Goal: Task Accomplishment & Management: Use online tool/utility

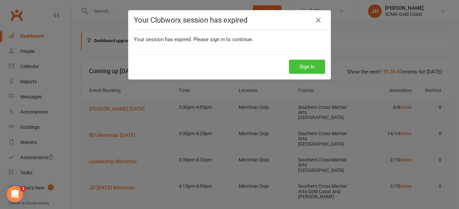
click at [314, 64] on button "Sign In" at bounding box center [307, 67] width 36 height 14
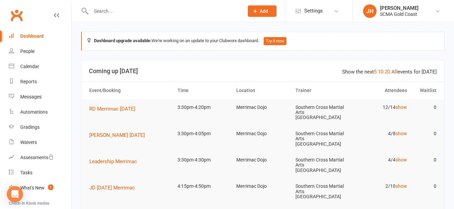
click at [395, 74] on link "All" at bounding box center [394, 72] width 6 height 6
click at [115, 11] on input "text" at bounding box center [164, 10] width 150 height 9
type input "p"
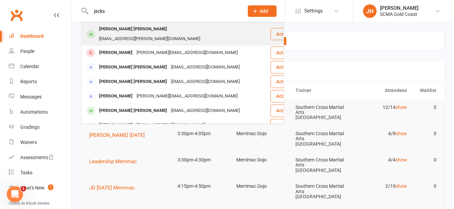
type input "jacks"
click at [194, 29] on div "Jackson Scuderi kat.scuderi@gmail.com" at bounding box center [176, 34] width 188 height 22
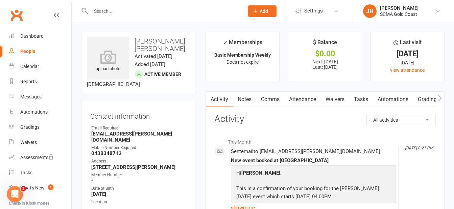
drag, startPoint x: 304, startPoint y: 103, endPoint x: 202, endPoint y: 91, distance: 102.1
click at [304, 103] on link "Attendance" at bounding box center [302, 100] width 36 height 16
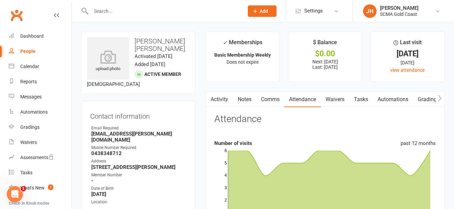
click at [130, 12] on input "text" at bounding box center [164, 10] width 150 height 9
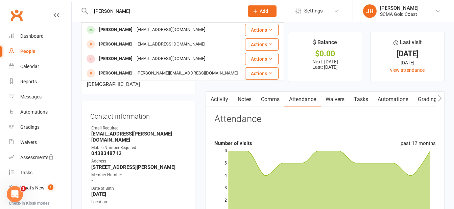
type input "aslan"
click at [134, 30] on div "lisadusina@gmail.com" at bounding box center [170, 30] width 73 height 10
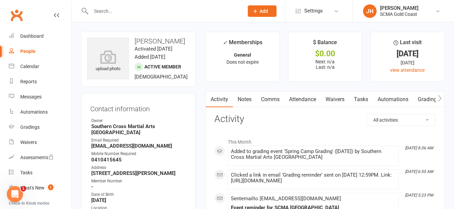
click at [182, 11] on input "text" at bounding box center [164, 10] width 150 height 9
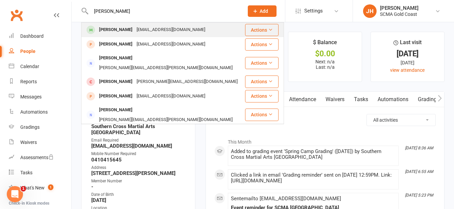
type input "michael"
click at [189, 30] on div "Michael James glencjames@hotmail.com" at bounding box center [163, 30] width 162 height 14
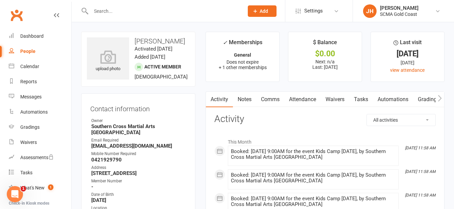
click at [144, 12] on input "text" at bounding box center [164, 10] width 150 height 9
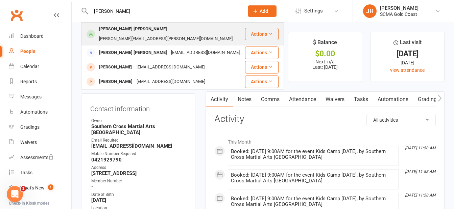
type input "nash"
click at [200, 29] on div "Nash Northam belinda.northam@hotmail.com" at bounding box center [163, 34] width 162 height 22
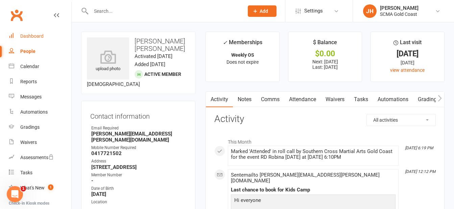
drag, startPoint x: 42, startPoint y: 32, endPoint x: 287, endPoint y: 92, distance: 252.0
click at [42, 32] on link "Dashboard" at bounding box center [40, 36] width 62 height 15
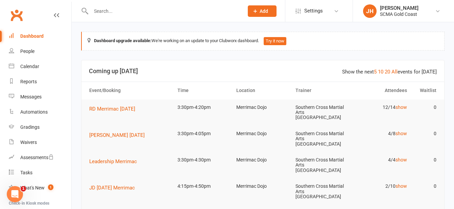
click at [344, 90] on th "Trainer" at bounding box center [321, 90] width 59 height 17
click at [402, 106] on link "show" at bounding box center [400, 107] width 11 height 5
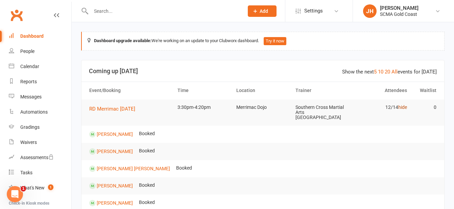
click at [403, 105] on link "hide" at bounding box center [402, 107] width 9 height 5
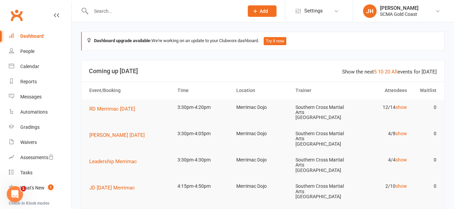
click at [352, 88] on th "Attendees" at bounding box center [380, 90] width 59 height 17
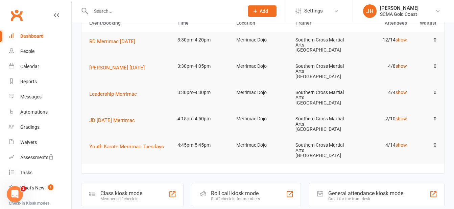
click at [403, 63] on link "show" at bounding box center [400, 65] width 11 height 5
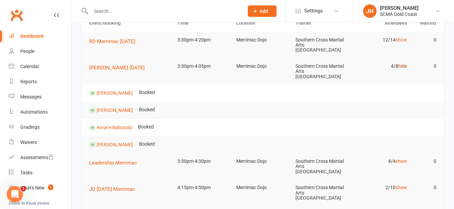
click at [403, 63] on link "hide" at bounding box center [402, 65] width 9 height 5
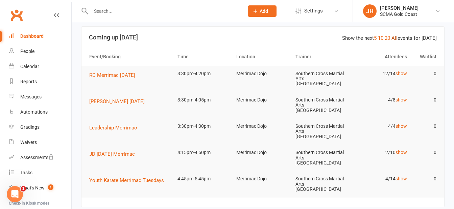
click at [394, 38] on link "All" at bounding box center [394, 38] width 6 height 6
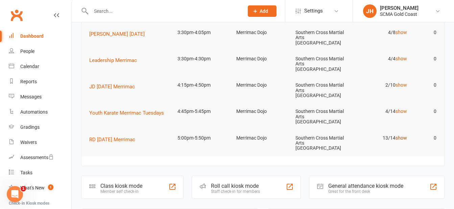
click at [399, 135] on link "show" at bounding box center [400, 137] width 11 height 5
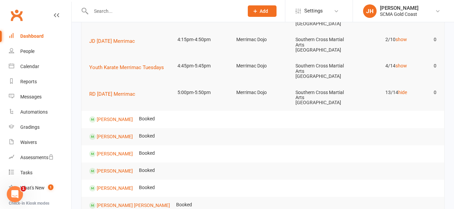
scroll to position [135, 0]
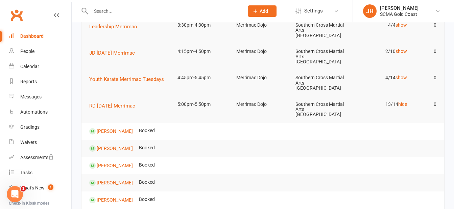
click at [345, 123] on tr "Zachary Agahari Booked" at bounding box center [262, 131] width 362 height 17
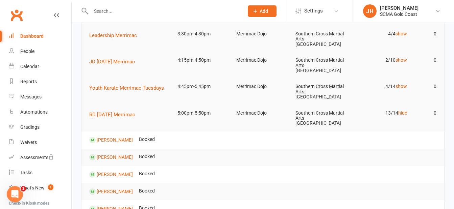
scroll to position [68, 0]
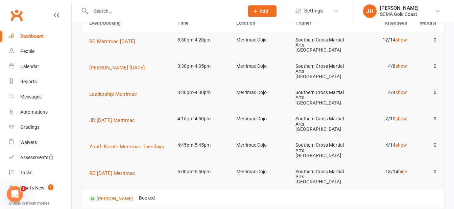
click at [399, 169] on link "hide" at bounding box center [402, 171] width 9 height 5
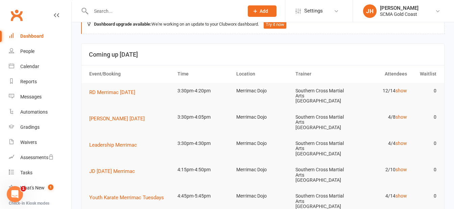
scroll to position [0, 0]
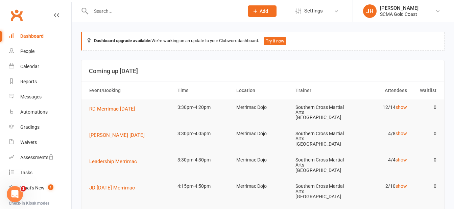
click at [159, 12] on input "text" at bounding box center [164, 10] width 150 height 9
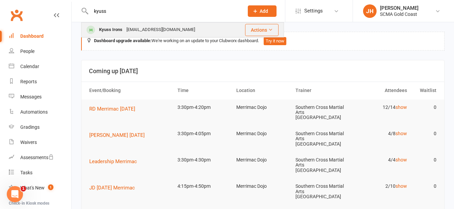
type input "kyuss"
click at [148, 28] on div "bree_sloss@hotmail.com" at bounding box center [160, 30] width 73 height 10
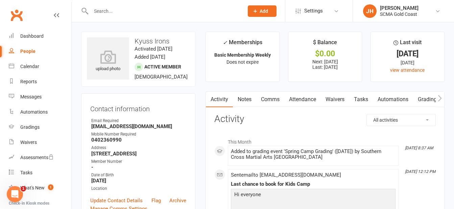
click at [132, 9] on input "text" at bounding box center [164, 10] width 150 height 9
click at [32, 39] on link "Dashboard" at bounding box center [40, 36] width 62 height 15
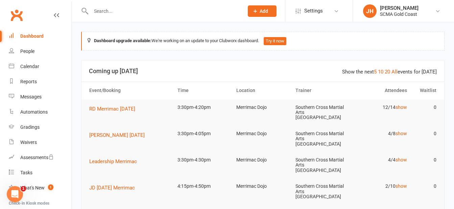
click at [124, 16] on input "text" at bounding box center [164, 10] width 150 height 9
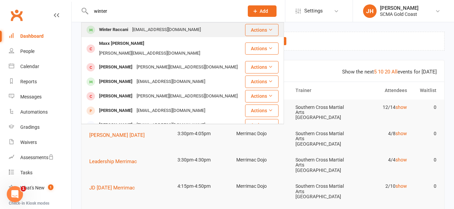
type input "winter"
click at [132, 27] on div "danraccani101@gmail.com" at bounding box center [166, 30] width 73 height 10
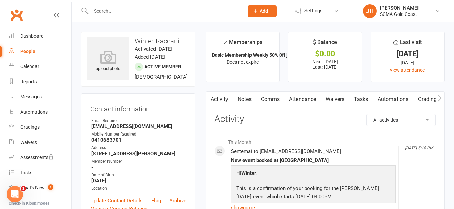
click at [305, 103] on link "Attendance" at bounding box center [302, 100] width 36 height 16
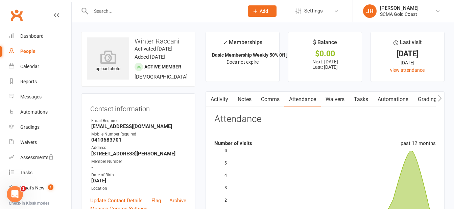
click at [112, 9] on input "text" at bounding box center [164, 10] width 150 height 9
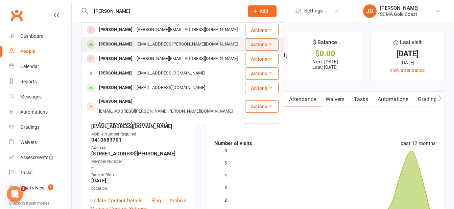
type input "patrick"
click at [139, 43] on div "cara.j.lowry@gmail.com" at bounding box center [186, 45] width 105 height 10
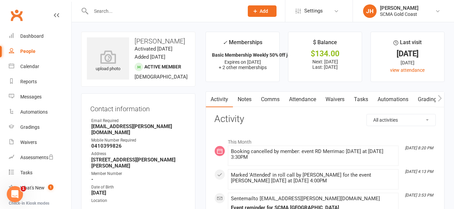
click at [24, 37] on div "Dashboard" at bounding box center [31, 35] width 23 height 5
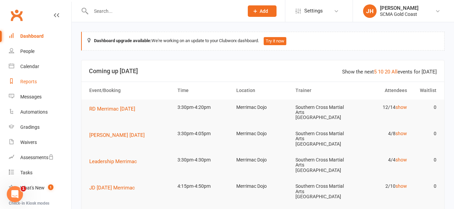
click at [27, 83] on div "Reports" at bounding box center [28, 81] width 17 height 5
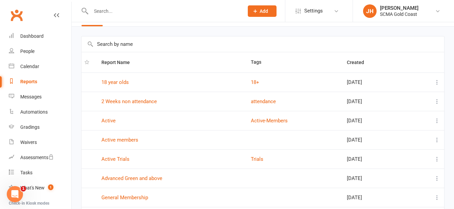
scroll to position [34, 0]
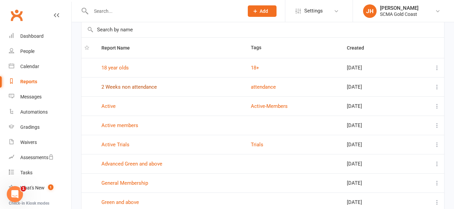
click at [146, 87] on link "2 Weeks non attendance" at bounding box center [128, 87] width 55 height 6
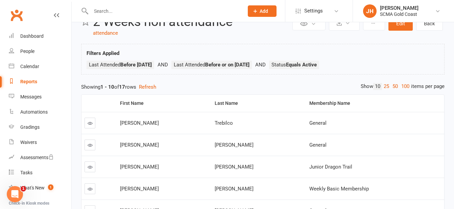
scroll to position [34, 0]
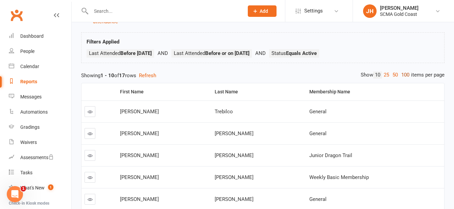
click at [404, 75] on link "100" at bounding box center [404, 75] width 11 height 7
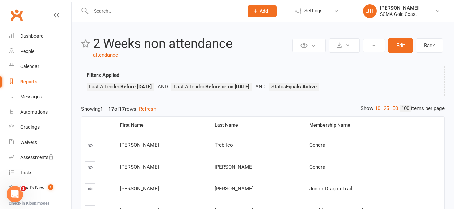
scroll to position [0, 0]
click at [33, 37] on div "Dashboard" at bounding box center [31, 35] width 23 height 5
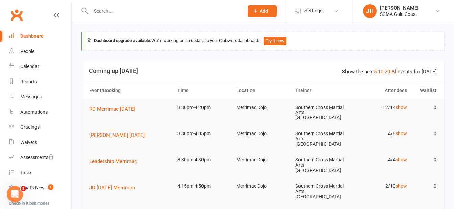
click at [394, 70] on link "All" at bounding box center [394, 72] width 6 height 6
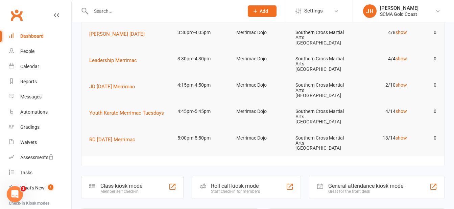
scroll to position [68, 0]
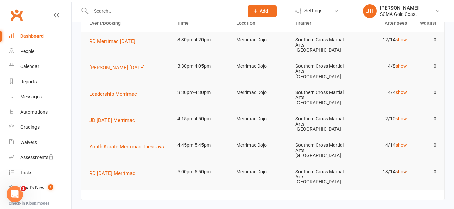
click at [403, 169] on link "show" at bounding box center [400, 171] width 11 height 5
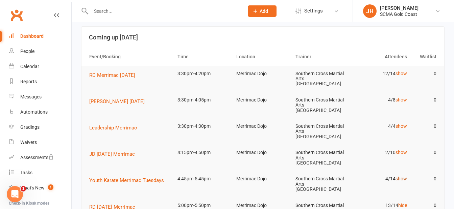
click at [401, 176] on link "show" at bounding box center [400, 178] width 11 height 5
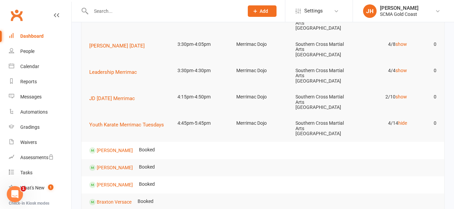
scroll to position [101, 0]
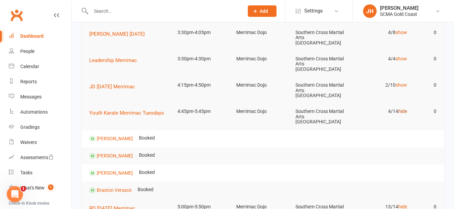
click at [404, 109] on link "hide" at bounding box center [402, 111] width 9 height 5
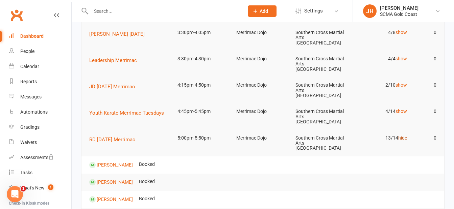
click at [401, 135] on link "hide" at bounding box center [402, 137] width 9 height 5
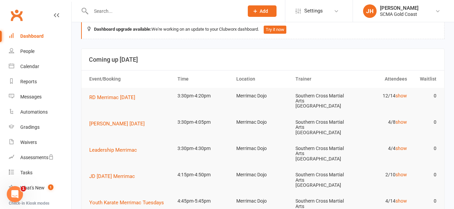
scroll to position [0, 0]
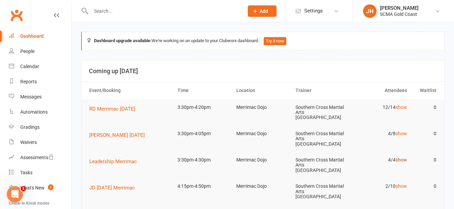
click at [399, 157] on link "show" at bounding box center [400, 159] width 11 height 5
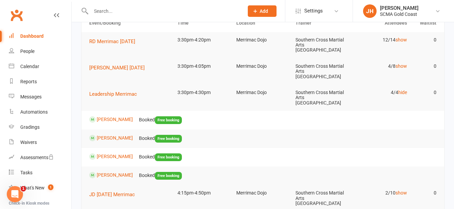
scroll to position [34, 0]
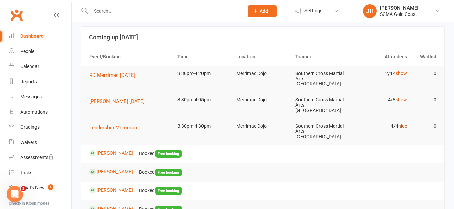
click at [400, 119] on td "4/4 hide" at bounding box center [380, 127] width 59 height 16
click at [401, 124] on link "hide" at bounding box center [402, 126] width 9 height 5
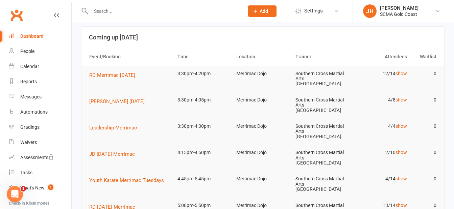
scroll to position [0, 0]
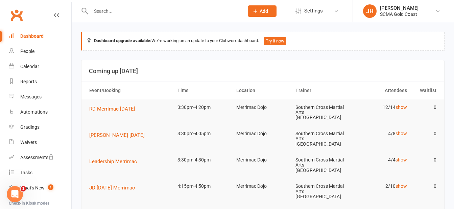
click at [351, 94] on th "Attendees" at bounding box center [380, 90] width 59 height 17
click at [228, 114] on td "3:30pm-4:20pm" at bounding box center [203, 108] width 59 height 16
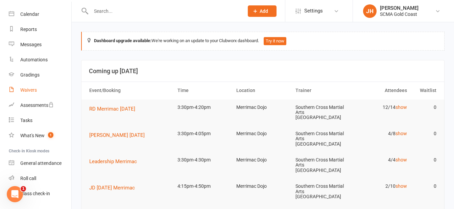
scroll to position [70, 0]
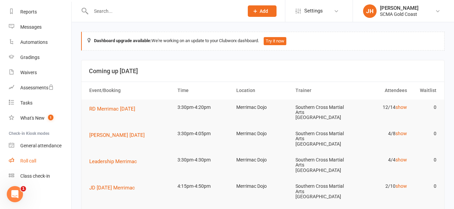
drag, startPoint x: 43, startPoint y: 159, endPoint x: 48, endPoint y: 157, distance: 5.3
click at [43, 159] on link "Roll call" at bounding box center [40, 161] width 62 height 15
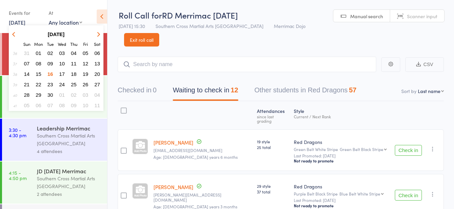
click at [37, 71] on button "15" at bounding box center [38, 74] width 10 height 9
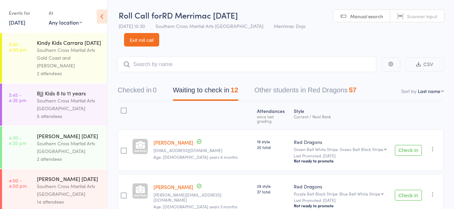
click at [73, 77] on div "2 attendees" at bounding box center [69, 74] width 65 height 8
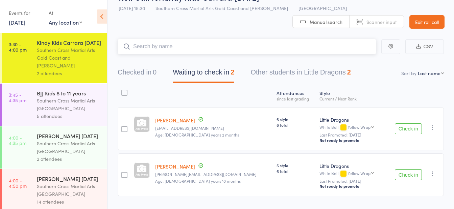
scroll to position [34, 0]
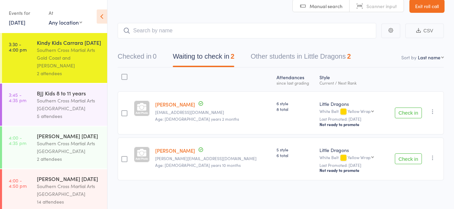
click at [403, 115] on button "Check in" at bounding box center [408, 113] width 27 height 11
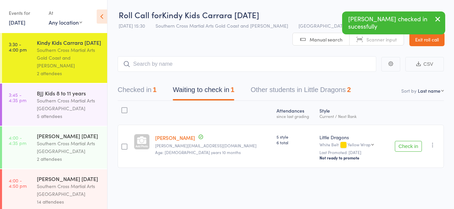
click at [406, 147] on button "Check in" at bounding box center [408, 146] width 27 height 11
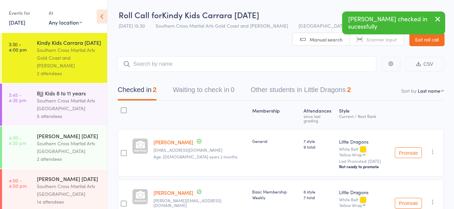
click at [80, 120] on div "5 attendees" at bounding box center [69, 116] width 65 height 8
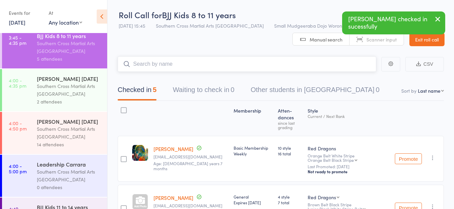
scroll to position [68, 0]
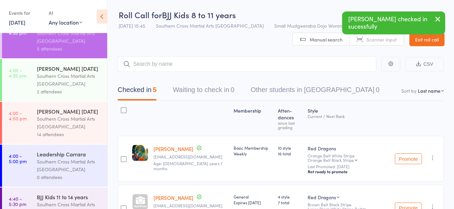
click at [72, 96] on div "2 attendees" at bounding box center [69, 92] width 65 height 8
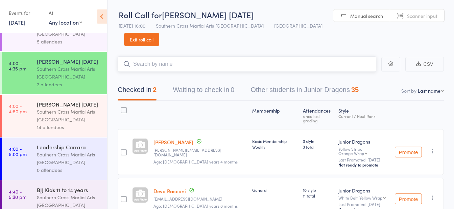
scroll to position [101, 0]
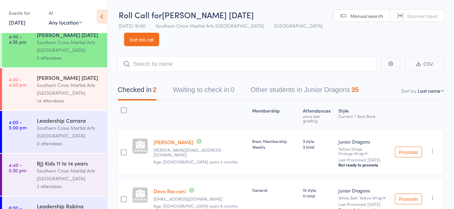
click at [73, 105] on div "14 attendees" at bounding box center [69, 101] width 65 height 8
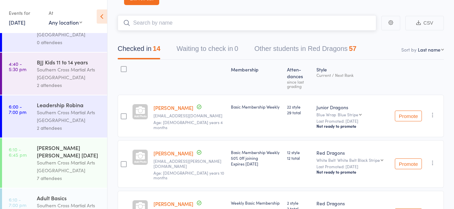
scroll to position [236, 0]
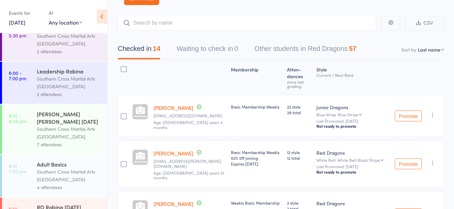
click at [78, 98] on div "2 attendees" at bounding box center [69, 95] width 65 height 8
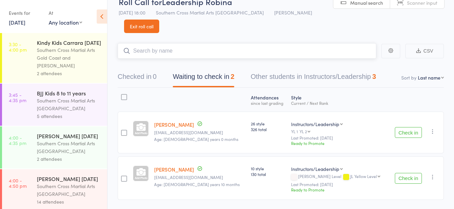
scroll to position [21, 0]
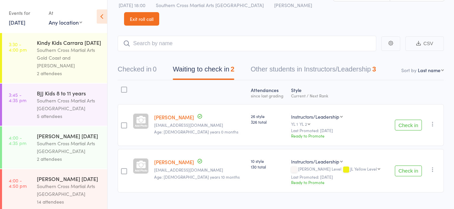
click at [407, 166] on button "Check in" at bounding box center [408, 171] width 27 height 11
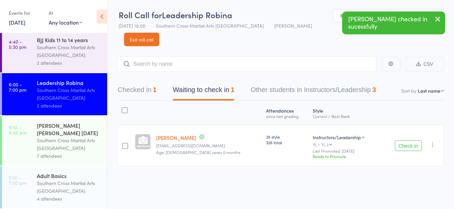
scroll to position [270, 0]
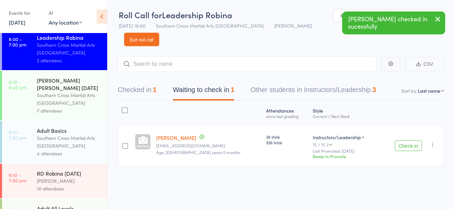
click at [73, 110] on div "7 attendees" at bounding box center [69, 111] width 65 height 8
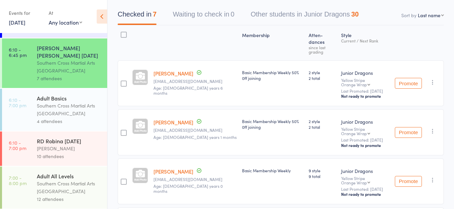
scroll to position [304, 0]
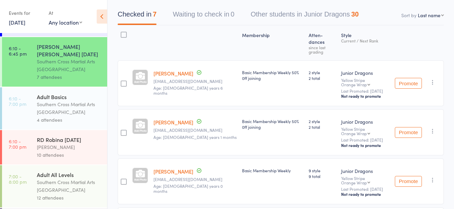
click at [70, 118] on div "4 attendees" at bounding box center [69, 120] width 65 height 8
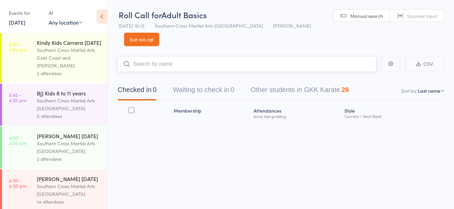
scroll to position [0, 0]
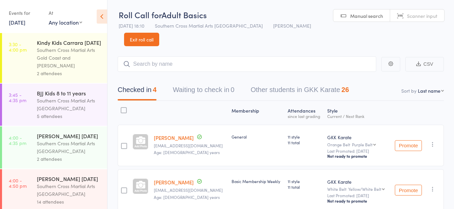
click at [261, 134] on div "General" at bounding box center [256, 137] width 51 height 6
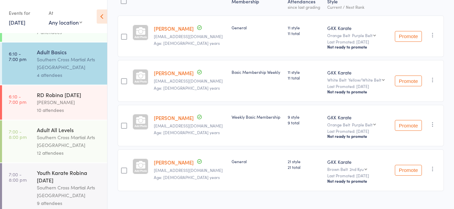
scroll to position [396, 0]
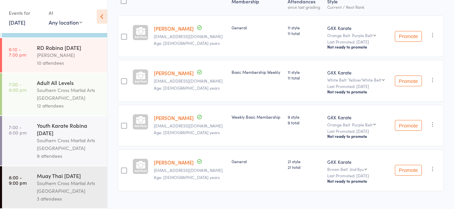
click at [79, 57] on div "[PERSON_NAME]" at bounding box center [69, 55] width 65 height 8
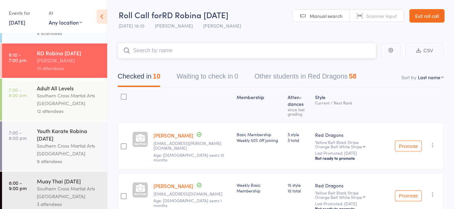
scroll to position [396, 0]
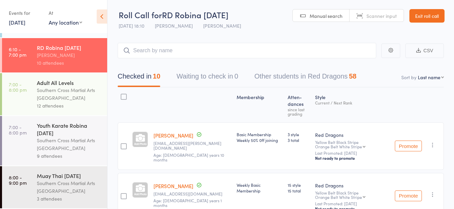
click at [78, 101] on div "Southern Cross Martial Arts [GEOGRAPHIC_DATA]" at bounding box center [69, 94] width 65 height 16
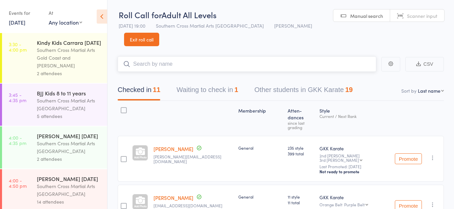
click at [220, 83] on button "Waiting to check in 1" at bounding box center [206, 92] width 61 height 18
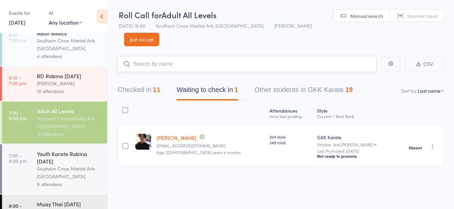
scroll to position [396, 0]
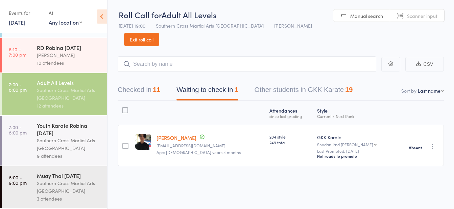
click at [80, 157] on div "9 attendees" at bounding box center [69, 156] width 65 height 8
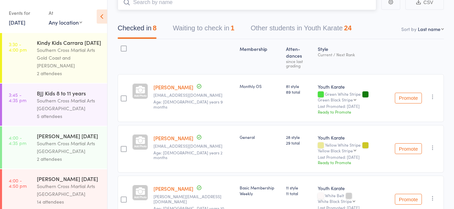
scroll to position [0, 0]
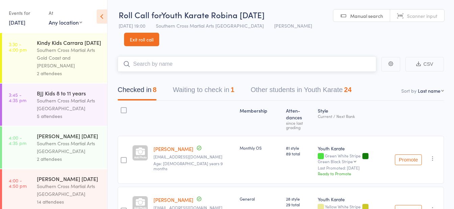
click at [224, 83] on button "Waiting to check in 1" at bounding box center [203, 92] width 61 height 18
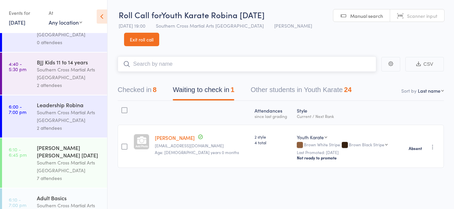
scroll to position [396, 0]
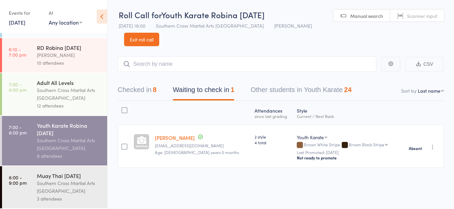
click at [75, 188] on div "Southern Cross Martial Arts [GEOGRAPHIC_DATA]" at bounding box center [69, 188] width 65 height 16
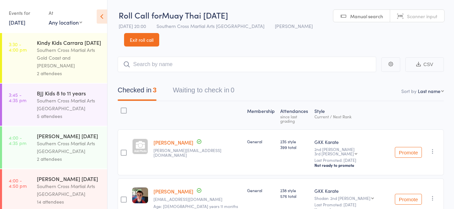
click at [159, 33] on link "Exit roll call" at bounding box center [141, 40] width 35 height 14
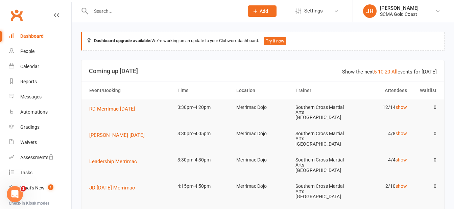
click at [269, 96] on th "Location" at bounding box center [262, 90] width 59 height 17
click at [39, 111] on div "Automations" at bounding box center [33, 111] width 27 height 5
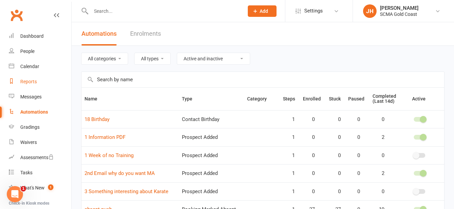
click at [31, 82] on div "Reports" at bounding box center [28, 81] width 17 height 5
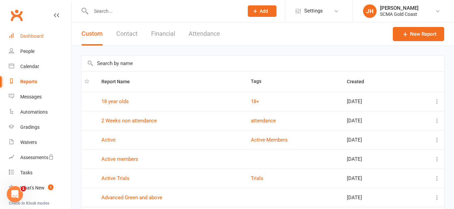
click at [42, 36] on div "Dashboard" at bounding box center [31, 35] width 23 height 5
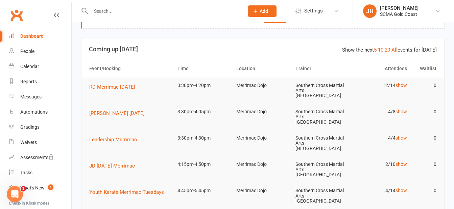
scroll to position [34, 0]
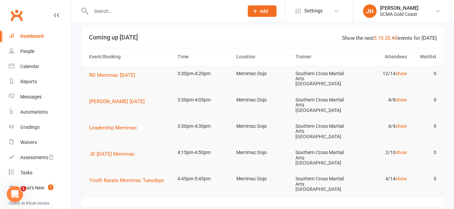
click at [395, 38] on link "All" at bounding box center [394, 38] width 6 height 6
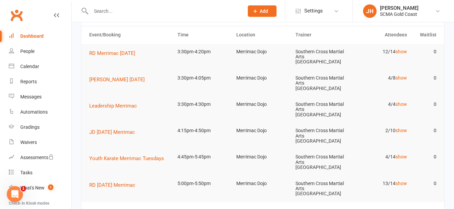
scroll to position [68, 0]
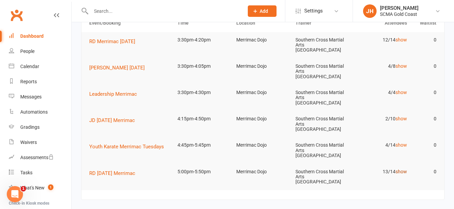
click at [401, 169] on link "show" at bounding box center [400, 171] width 11 height 5
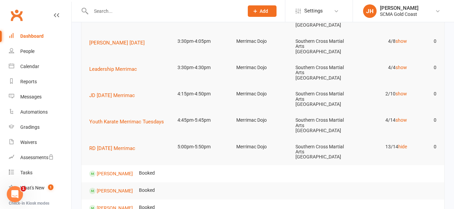
scroll to position [0, 0]
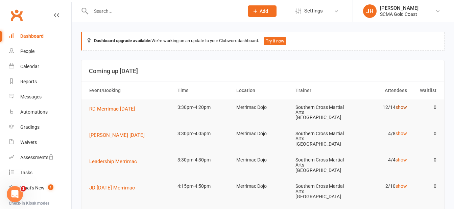
click at [401, 110] on link "show" at bounding box center [400, 107] width 11 height 5
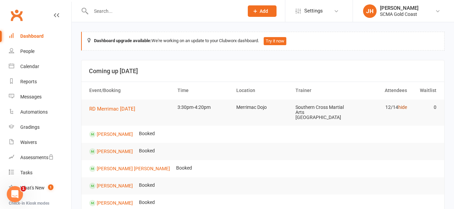
click at [400, 108] on link "hide" at bounding box center [402, 107] width 9 height 5
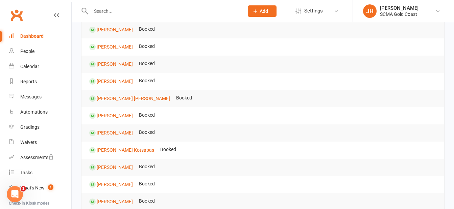
scroll to position [270, 0]
